Goal: Task Accomplishment & Management: Manage account settings

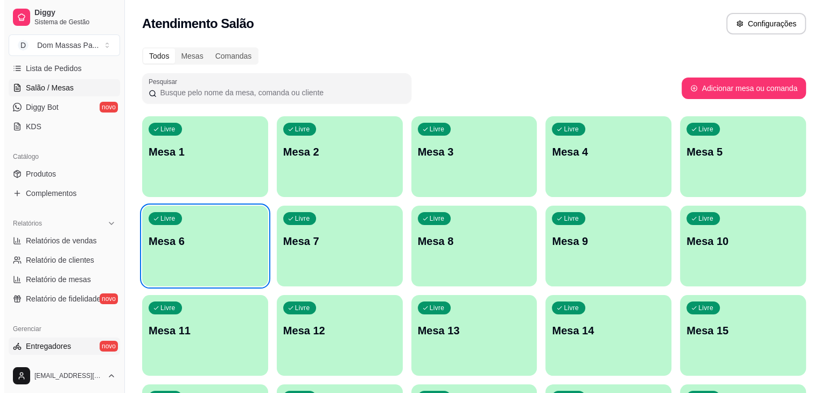
scroll to position [180, 0]
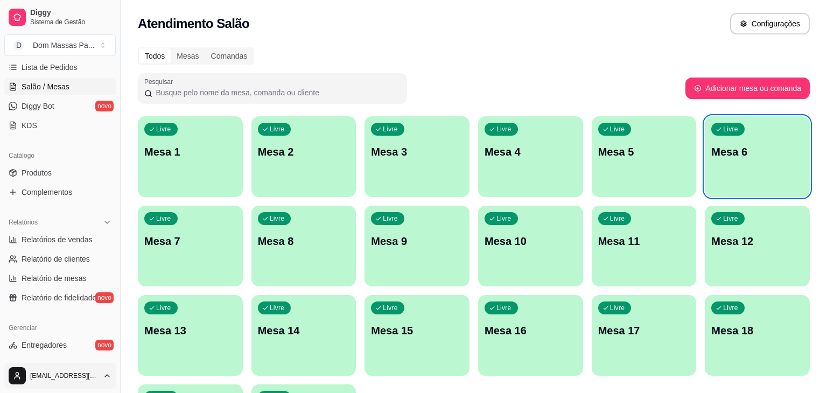
click at [102, 378] on html "Diggy Sistema de Gestão D Dom Massas Pa ... Loja aberta Plano Customizado até 2…" at bounding box center [413, 196] width 827 height 393
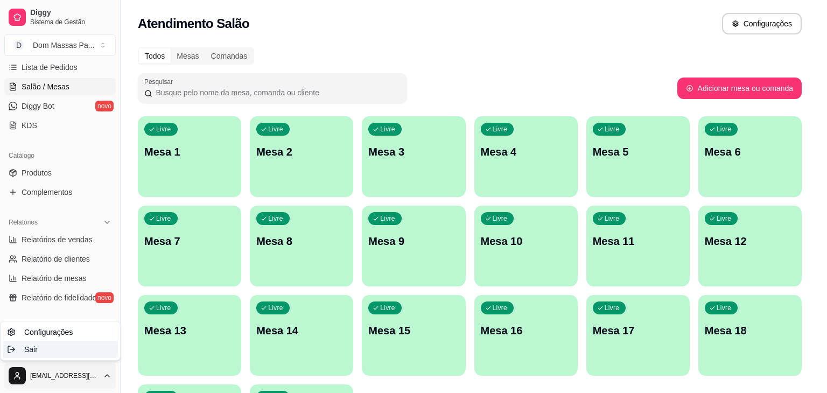
click at [65, 352] on div "Sair" at bounding box center [60, 349] width 115 height 17
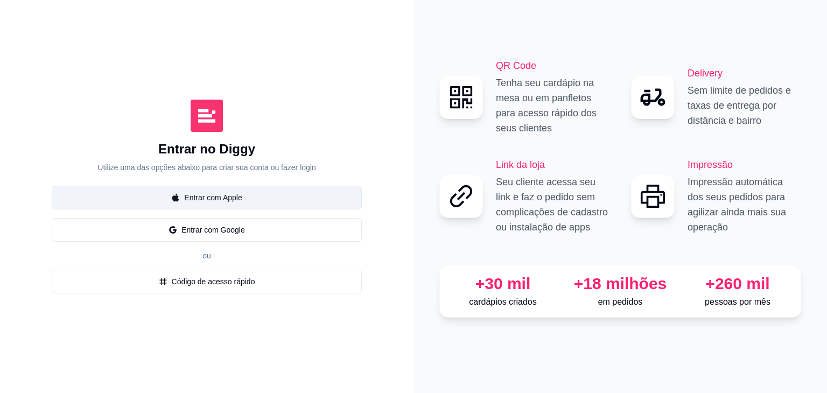
click at [228, 195] on button "Entrar com Apple" at bounding box center [207, 198] width 310 height 24
